Goal: Information Seeking & Learning: Learn about a topic

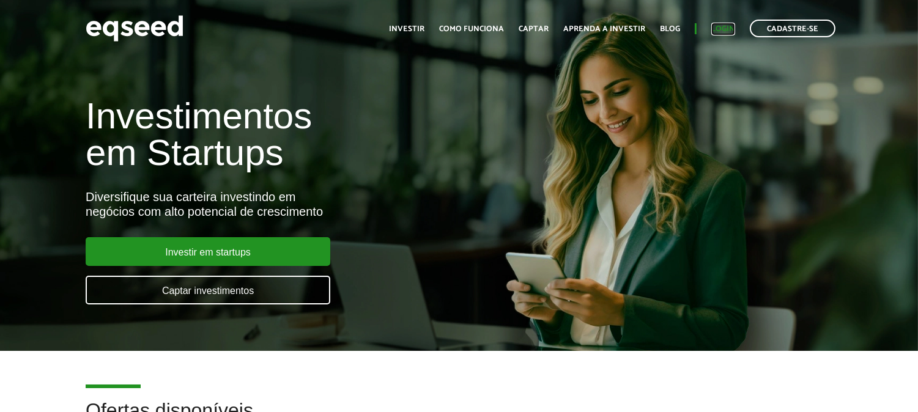
click at [731, 28] on link "Login" at bounding box center [723, 29] width 24 height 8
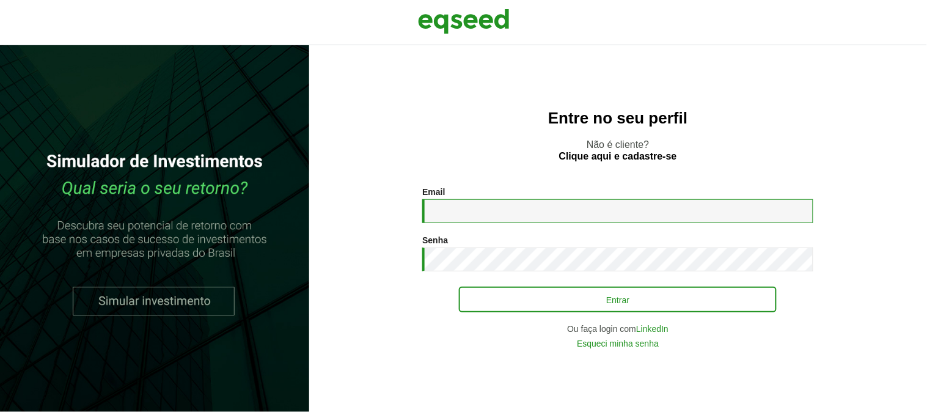
type input "**********"
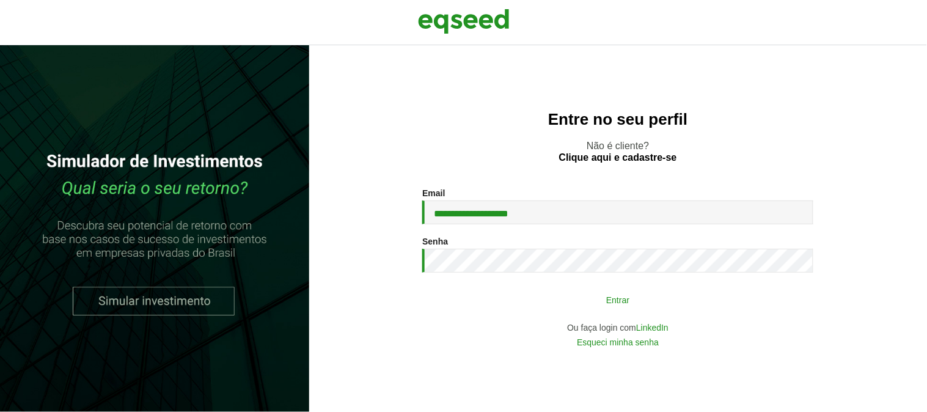
click at [551, 300] on button "Entrar" at bounding box center [618, 299] width 318 height 23
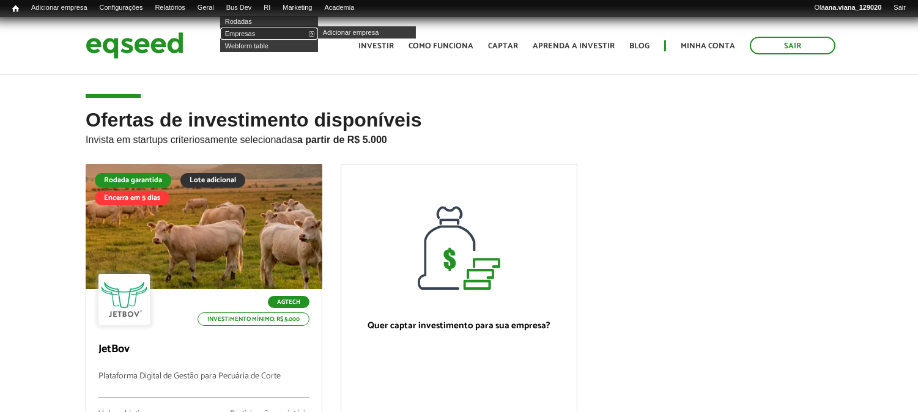
click at [251, 35] on link "Empresas" at bounding box center [269, 34] width 98 height 12
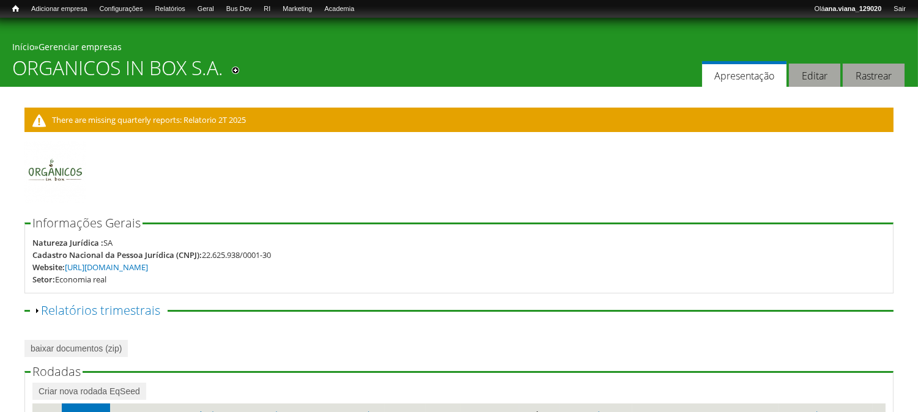
scroll to position [163, 0]
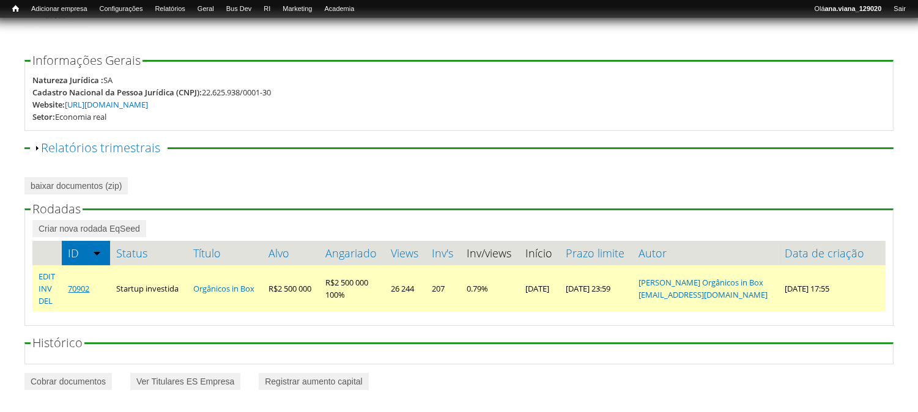
click at [75, 286] on link "70902" at bounding box center [78, 288] width 21 height 11
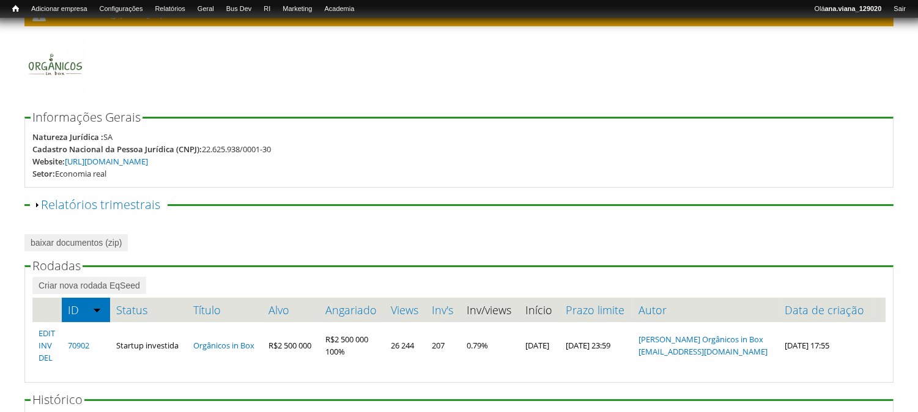
scroll to position [106, 0]
click at [125, 162] on link "https://organicosinbox.co/EqSeed" at bounding box center [106, 160] width 83 height 11
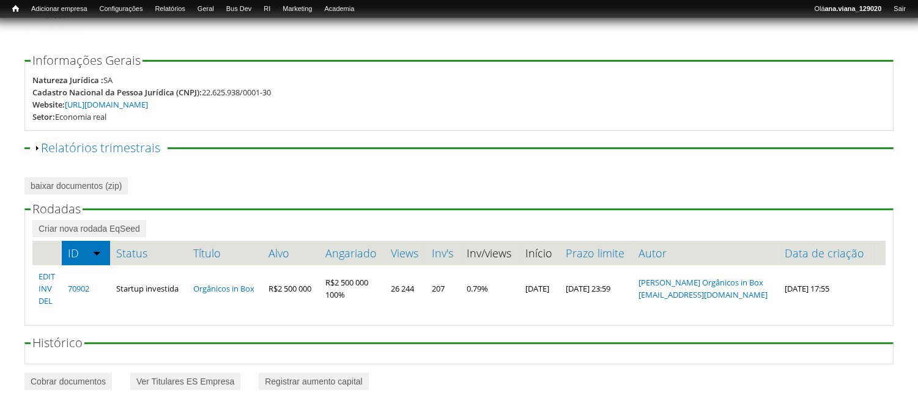
scroll to position [0, 0]
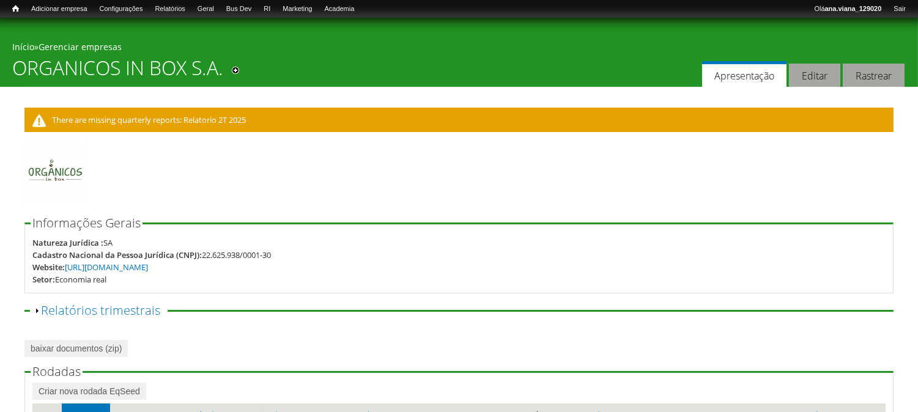
click at [21, 46] on link "Início" at bounding box center [23, 47] width 22 height 12
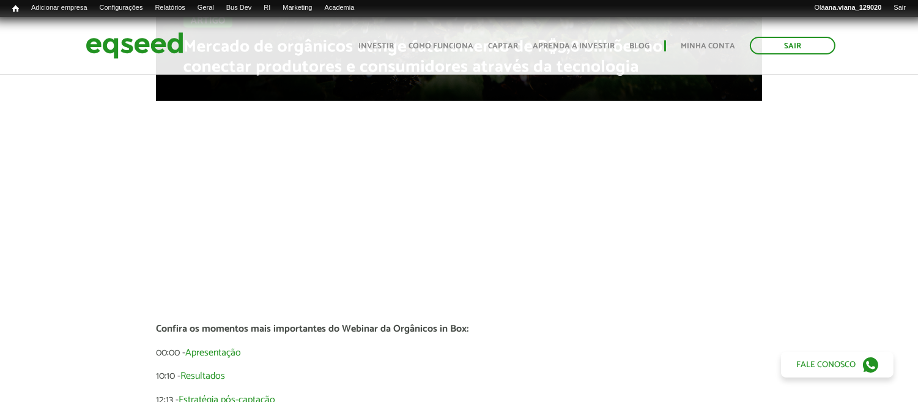
scroll to position [1110, 0]
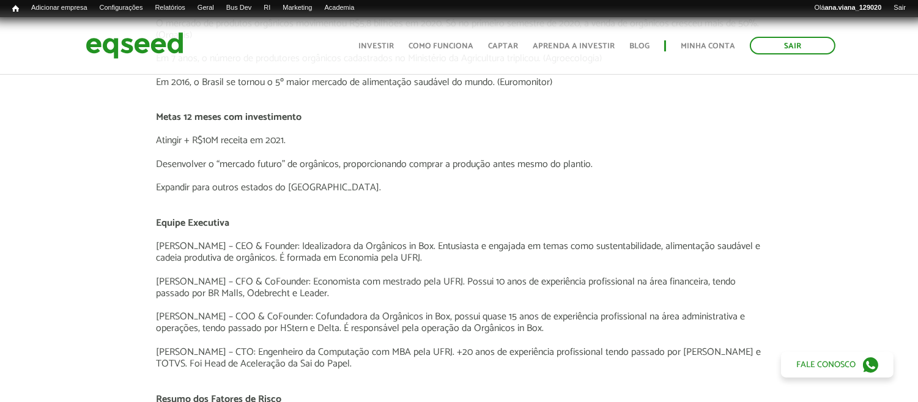
scroll to position [1857, 0]
click at [882, 227] on div "Novidades Confira os momentos mais importantes do Webinar da Orgânicos in Box: …" at bounding box center [459, 91] width 936 height 1835
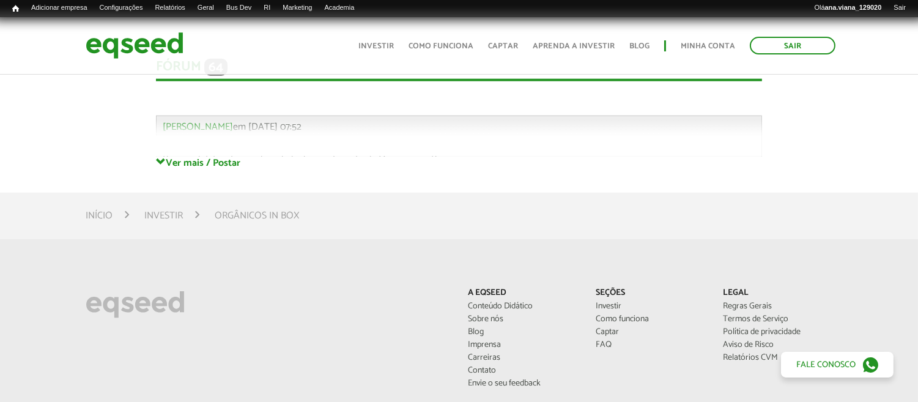
scroll to position [2699, 0]
click at [225, 155] on div "Fórum 64 Comentários Anthony Mc Courtney em 12/04/2021 - 07:52 Caro(a) investid…" at bounding box center [459, 95] width 606 height 122
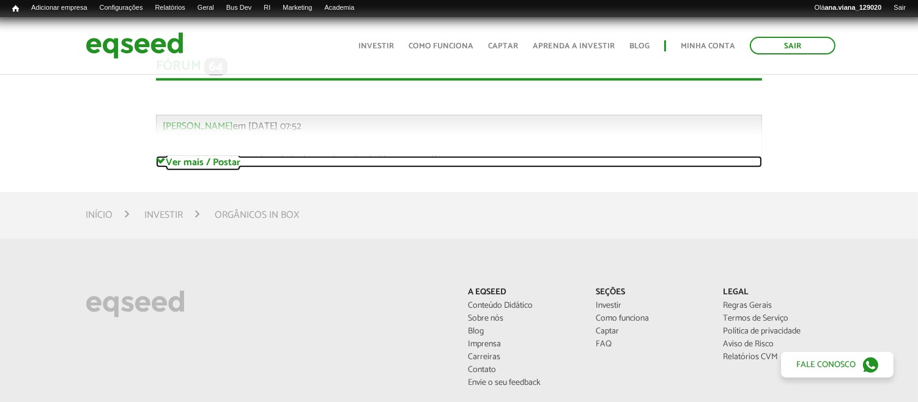
click at [193, 166] on link "Ver mais / Postar" at bounding box center [459, 162] width 606 height 12
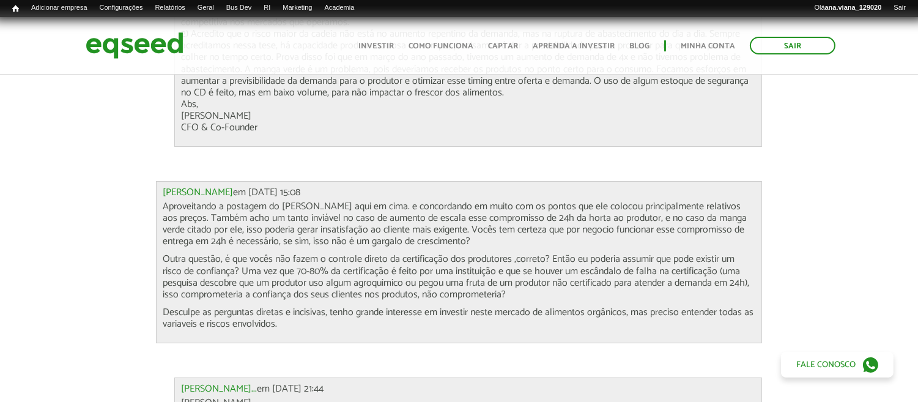
scroll to position [7529, 0]
